Goal: Task Accomplishment & Management: Manage account settings

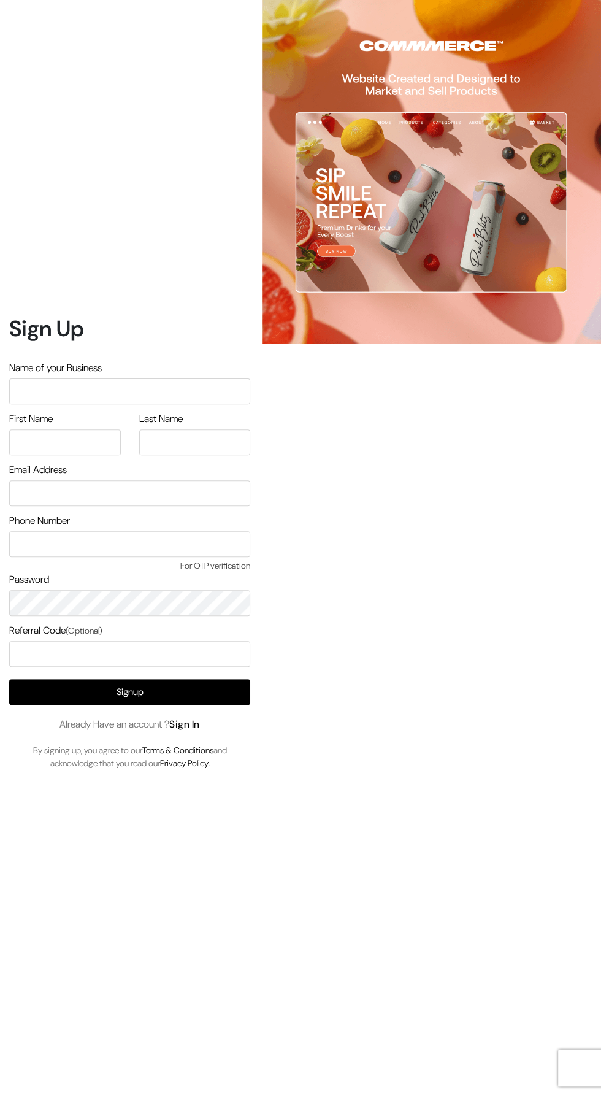
click at [190, 730] on link "Sign In" at bounding box center [184, 724] width 31 height 13
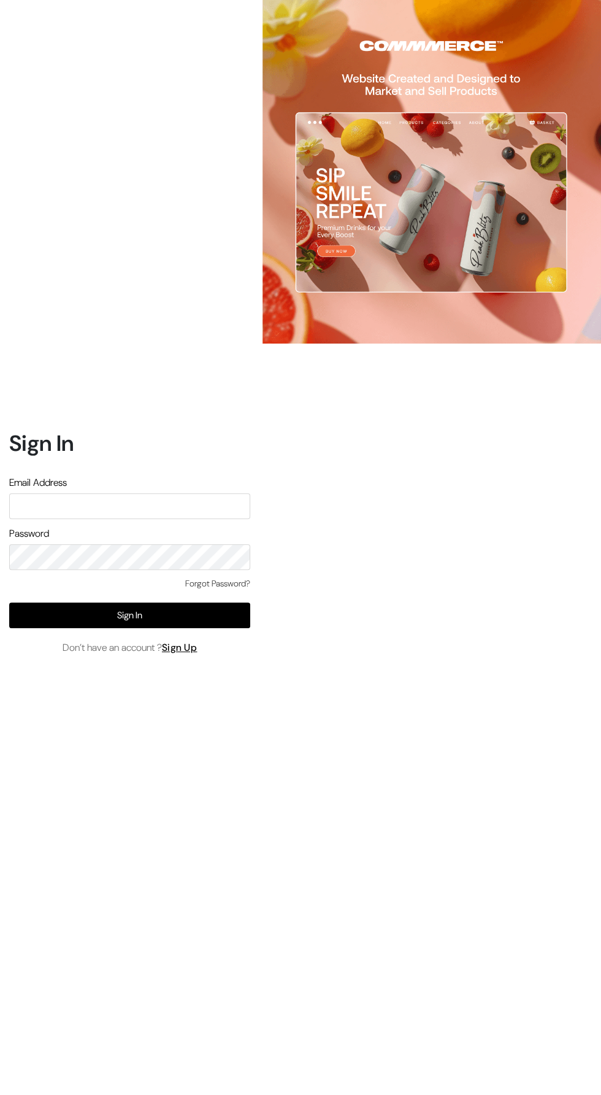
click at [69, 519] on input "text" at bounding box center [129, 506] width 241 height 26
type input "ansaziz777@gmail.com"
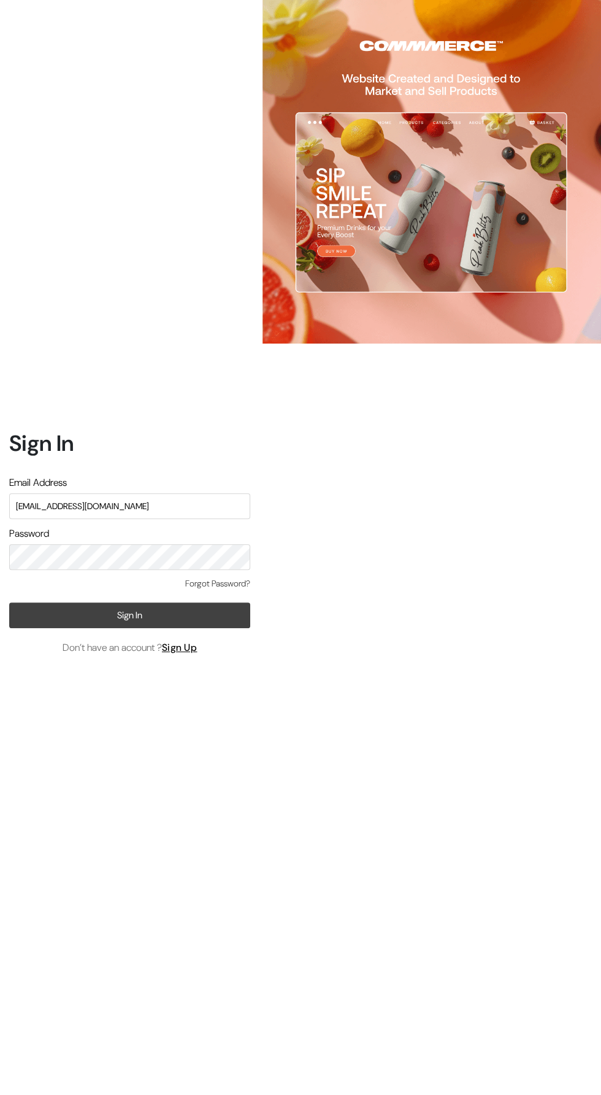
click at [244, 628] on button "Sign In" at bounding box center [129, 615] width 241 height 26
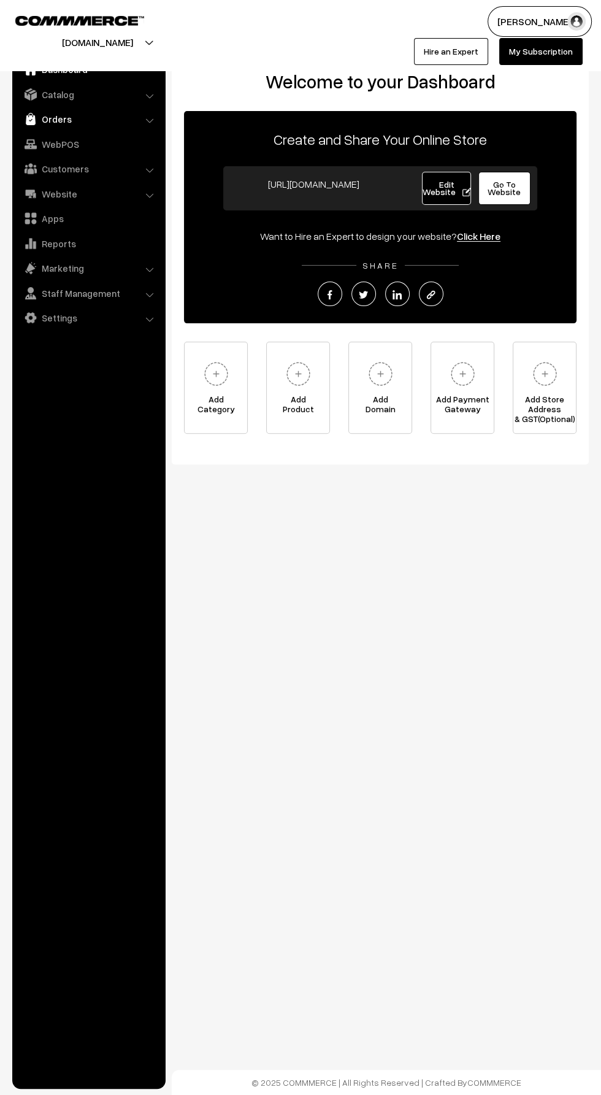
click at [53, 114] on link "Orders" at bounding box center [88, 119] width 146 height 22
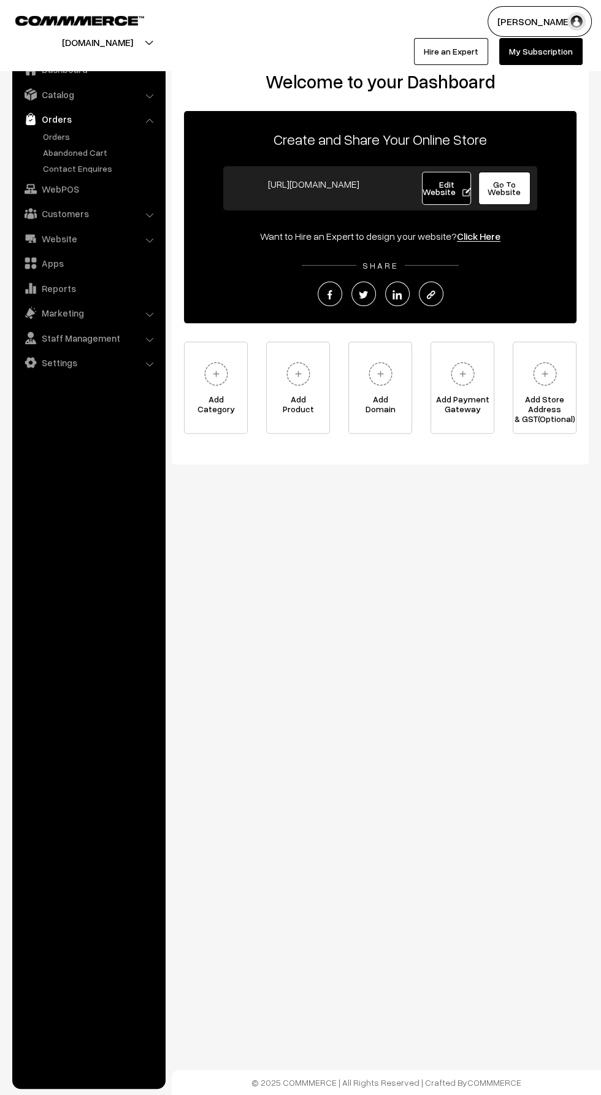
click at [51, 123] on link "Orders" at bounding box center [88, 119] width 146 height 22
click at [66, 140] on link "Orders" at bounding box center [100, 136] width 121 height 13
